Goal: Transaction & Acquisition: Subscribe to service/newsletter

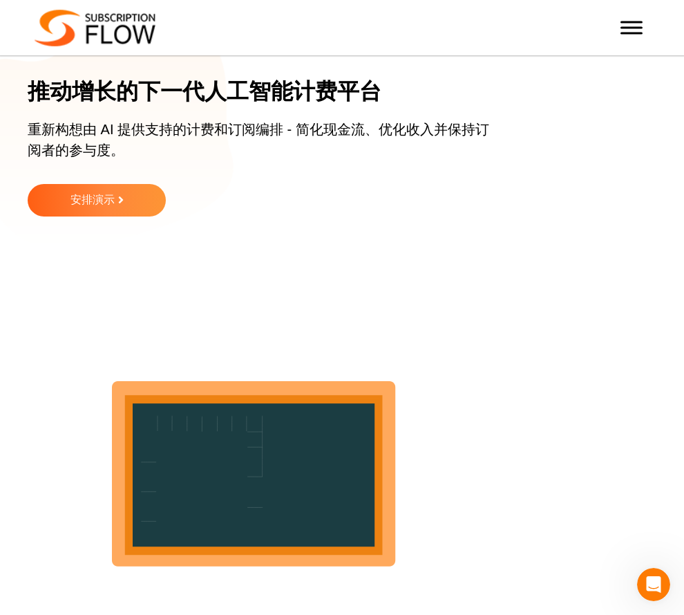
click at [313, 193] on div "Request a free Trial 安排演示" at bounding box center [180, 200] width 304 height 32
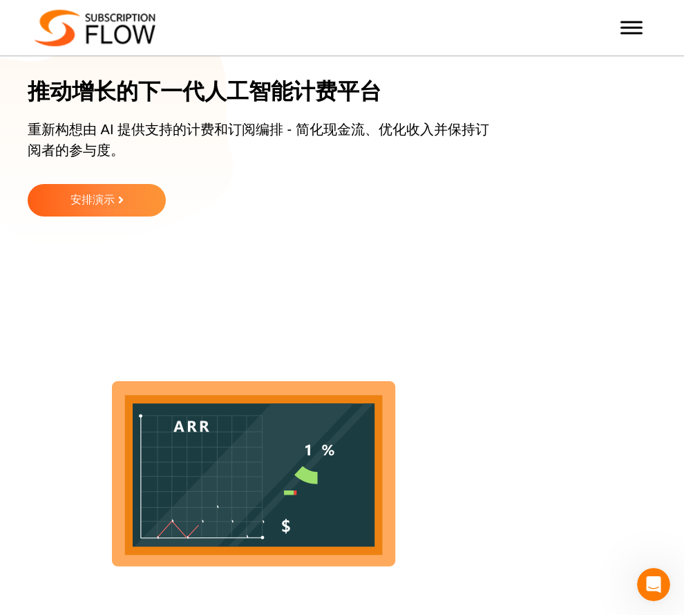
click at [498, 221] on div "Request a free Trial 安排演示" at bounding box center [334, 210] width 612 height 53
